Goal: Information Seeking & Learning: Understand process/instructions

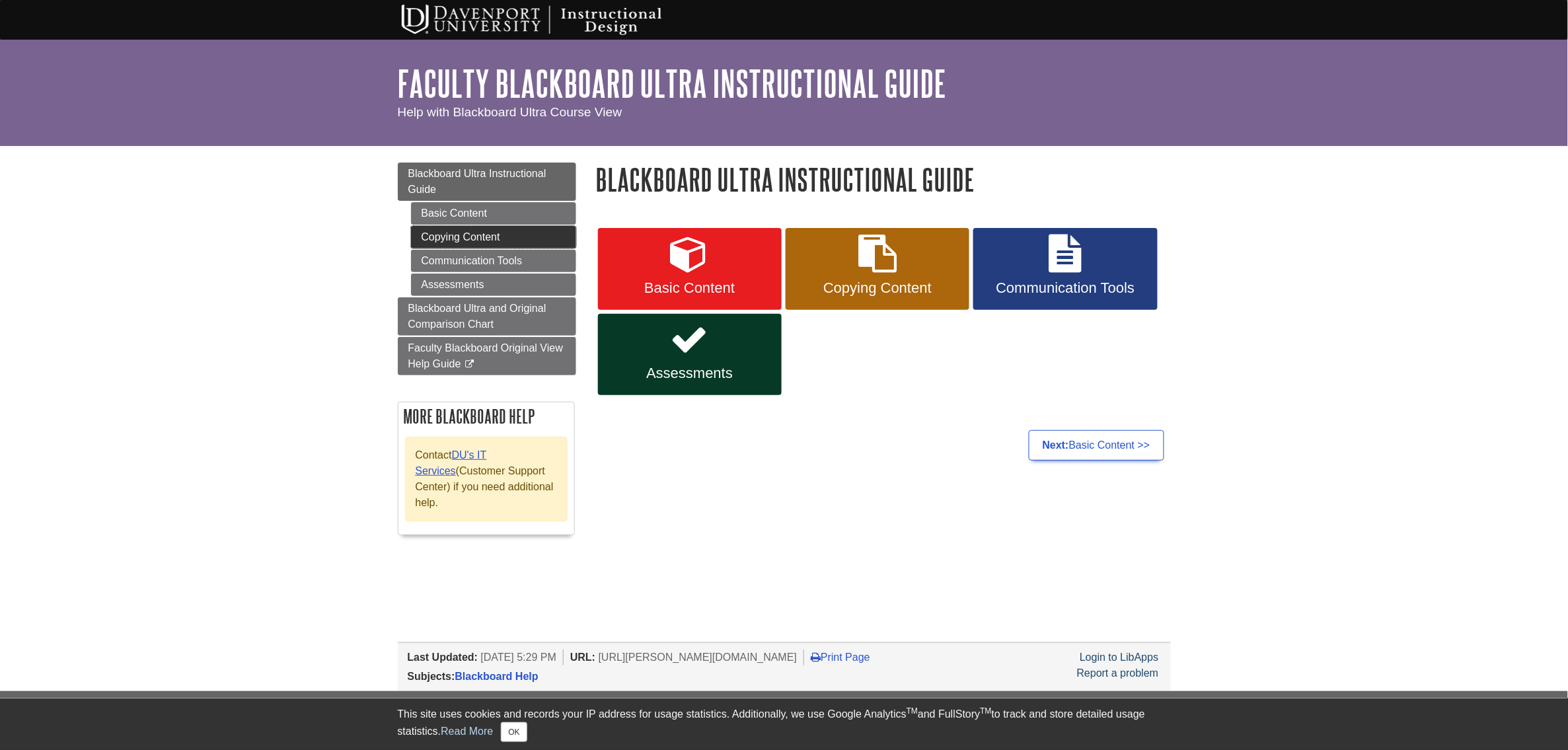
click at [474, 230] on link "Copying Content" at bounding box center [493, 237] width 165 height 22
